Goal: Navigation & Orientation: Go to known website

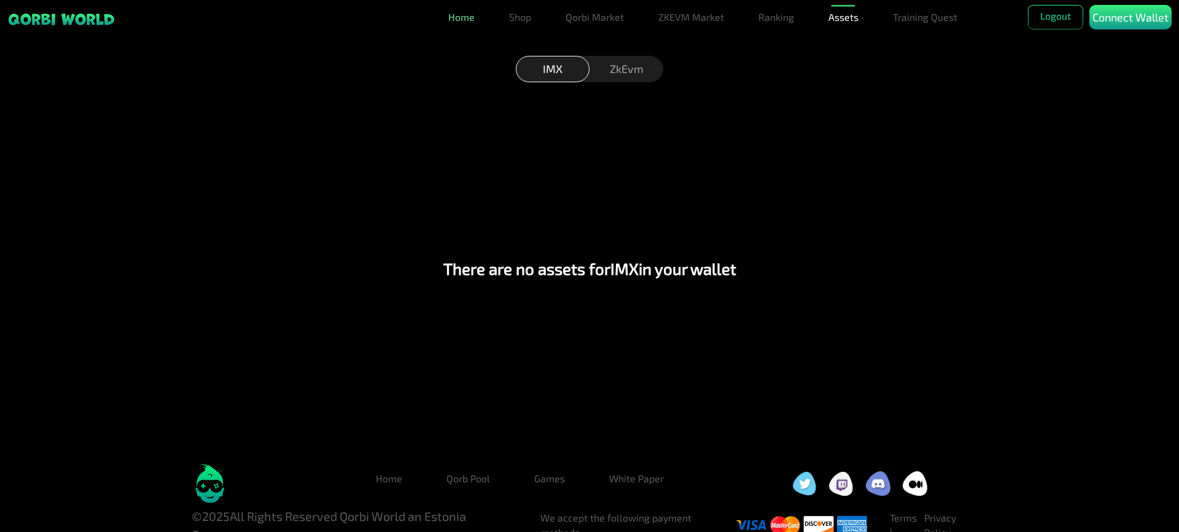
click at [466, 14] on link "Home" at bounding box center [461, 17] width 36 height 25
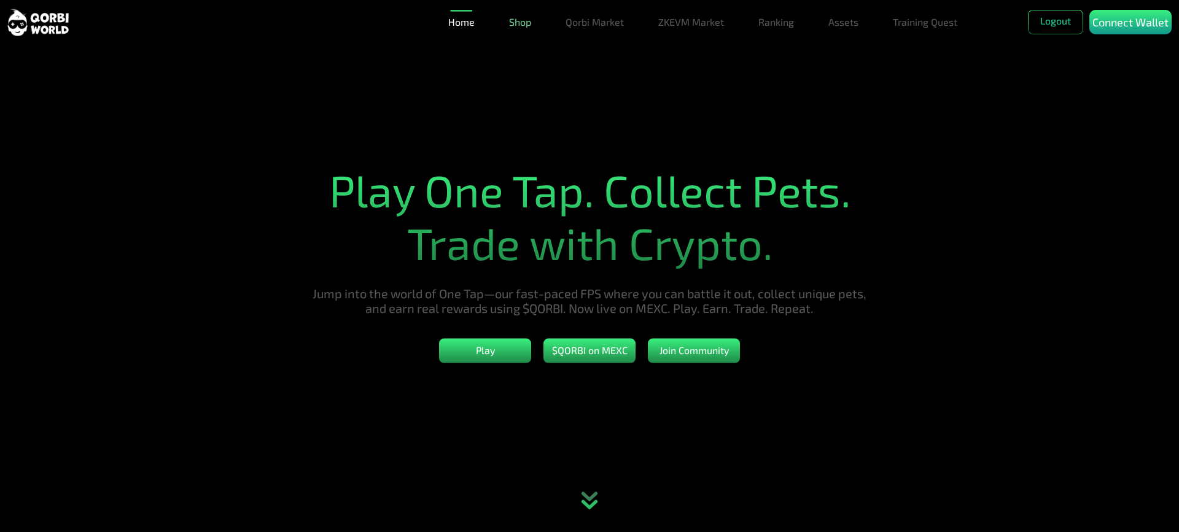
click at [524, 26] on link "Shop" at bounding box center [520, 22] width 32 height 25
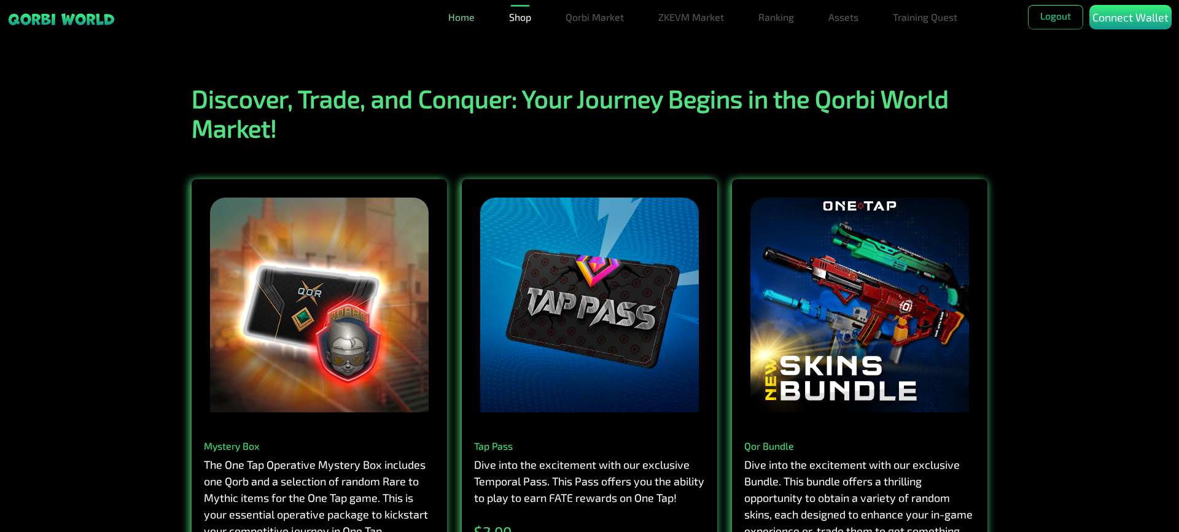
click at [468, 14] on link "Home" at bounding box center [461, 17] width 36 height 25
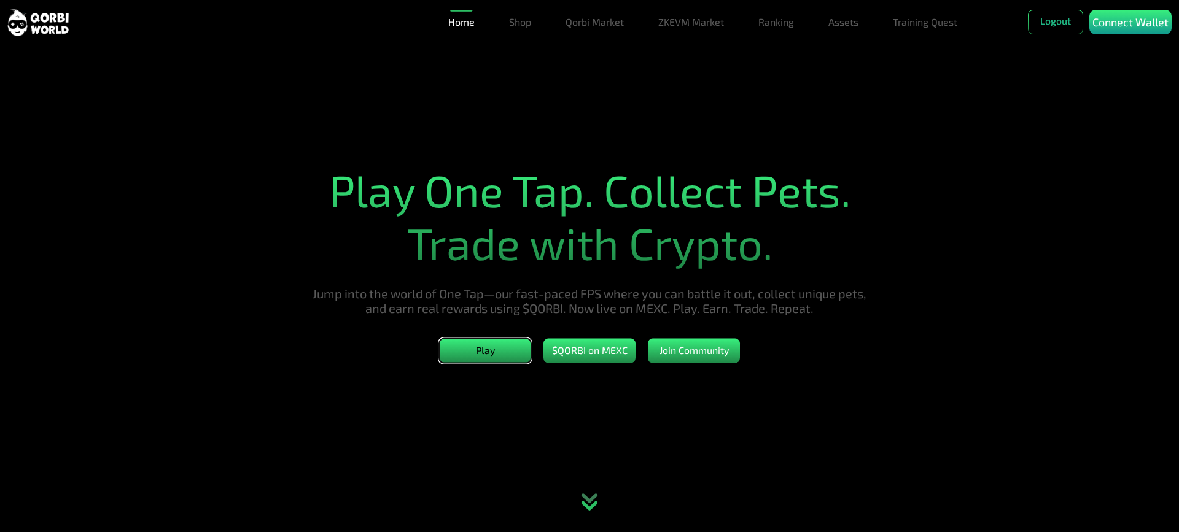
click at [492, 352] on button "Play" at bounding box center [485, 351] width 92 height 25
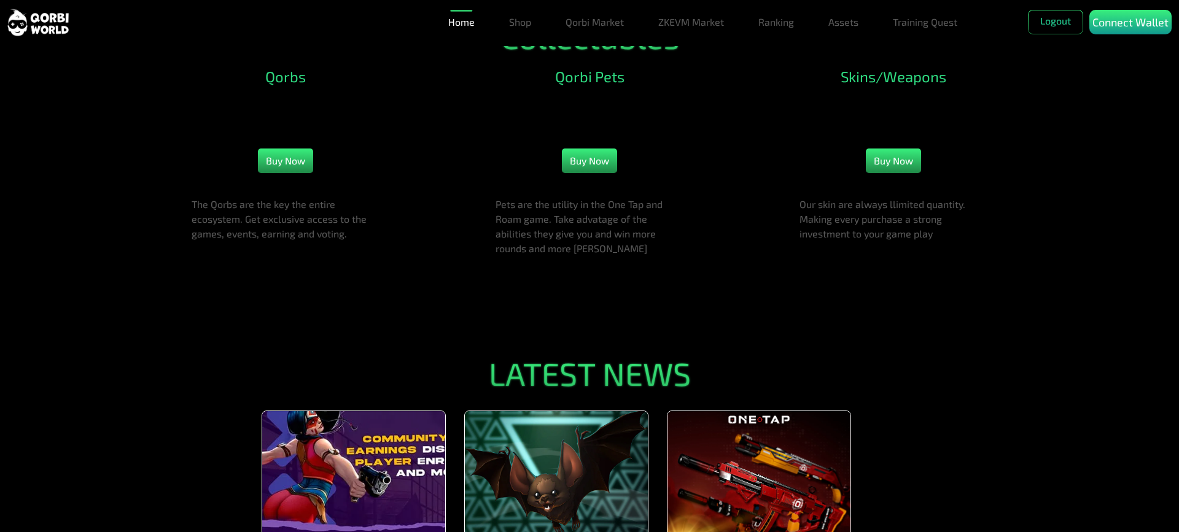
scroll to position [1412, 0]
